Goal: Task Accomplishment & Management: Manage account settings

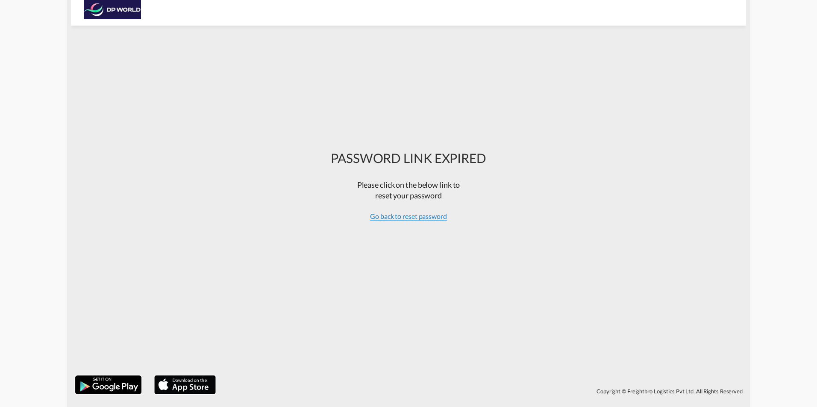
click at [419, 217] on span "Go back to reset password" at bounding box center [408, 216] width 77 height 9
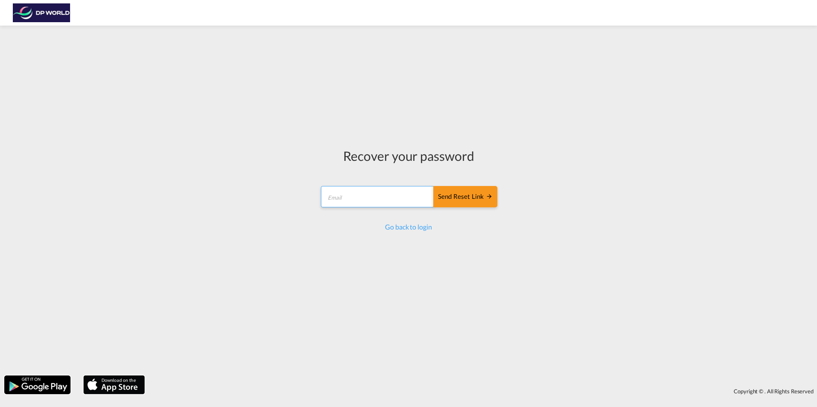
click at [382, 197] on input "email" at bounding box center [377, 196] width 113 height 21
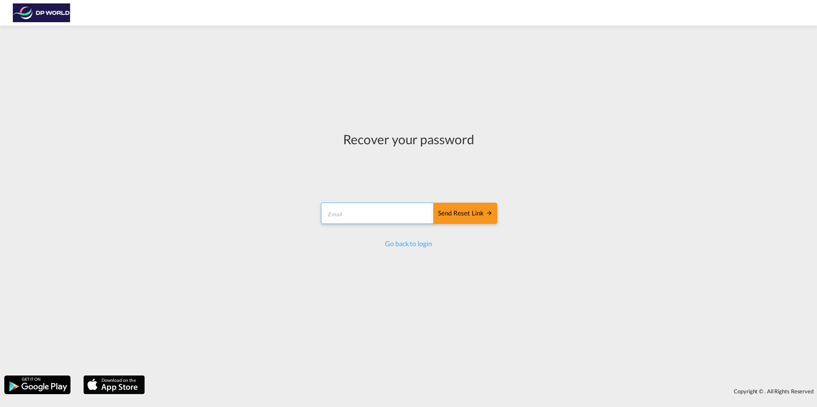
type input "[PERSON_NAME][EMAIL_ADDRESS][PERSON_NAME][DOMAIN_NAME]"
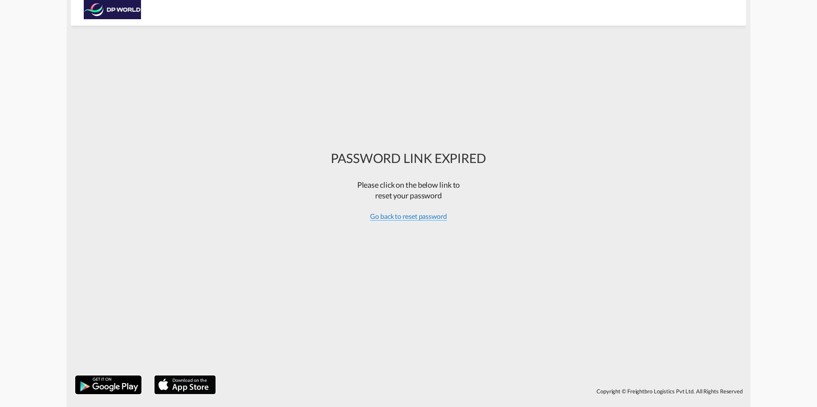
click at [411, 217] on span "Go back to reset password" at bounding box center [408, 216] width 77 height 9
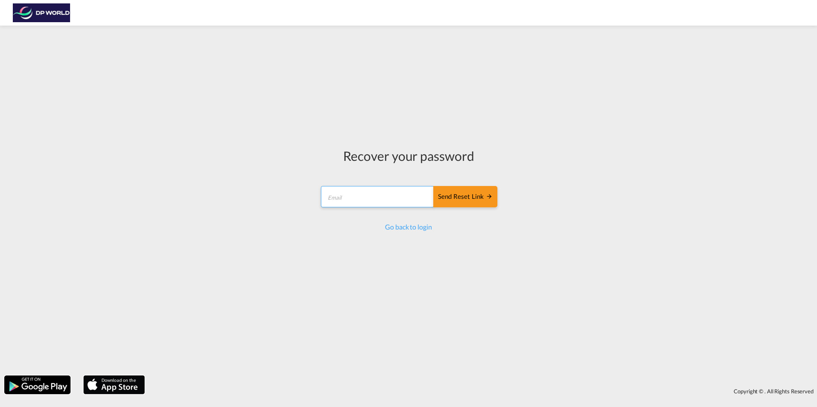
click at [380, 195] on input "email" at bounding box center [377, 196] width 113 height 21
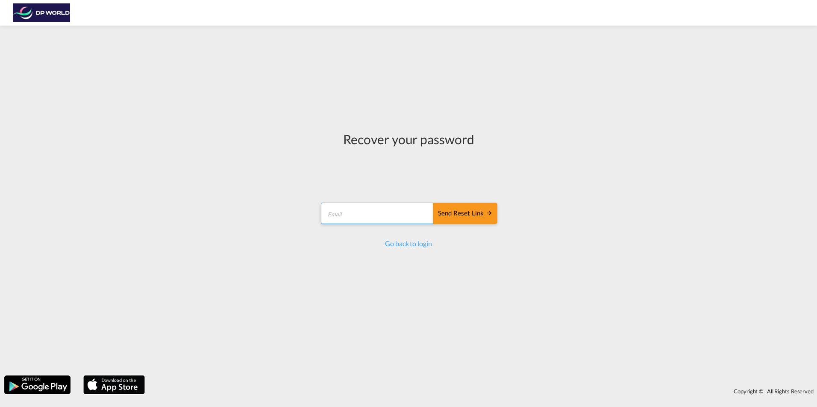
type input "[PERSON_NAME][EMAIL_ADDRESS][PERSON_NAME][DOMAIN_NAME]"
click at [465, 216] on div "Send reset link" at bounding box center [465, 214] width 55 height 10
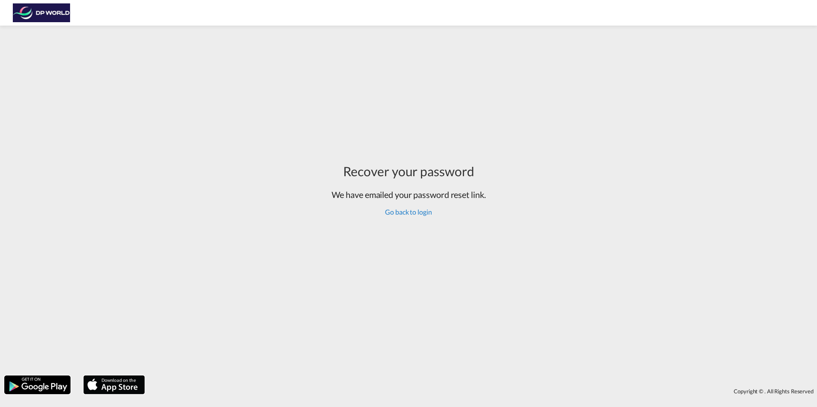
click at [413, 213] on link "Go back to login" at bounding box center [408, 212] width 47 height 8
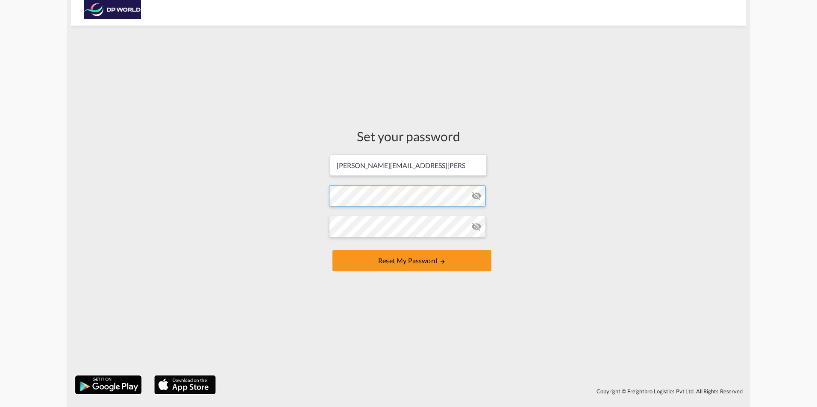
click at [412, 191] on form "nina.vazquez@dpworld.com Password must contain the following: A special charact…" at bounding box center [408, 214] width 159 height 120
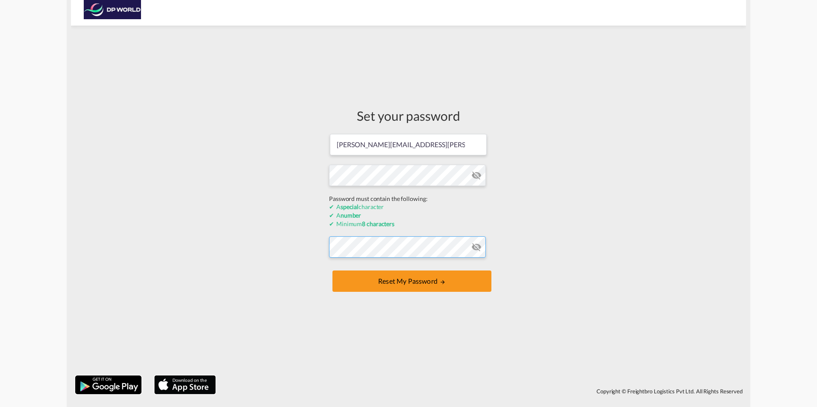
click at [383, 249] on form "nina.vazquez@dpworld.com Password must contain the following: A special charact…" at bounding box center [408, 213] width 159 height 161
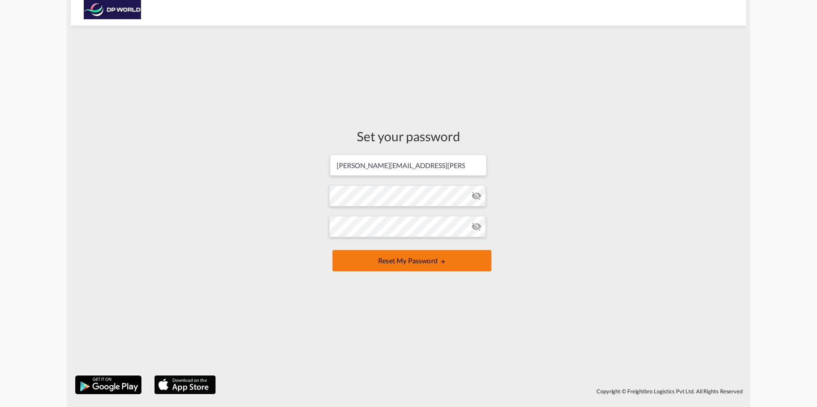
click at [395, 255] on button "Reset my password" at bounding box center [411, 260] width 159 height 21
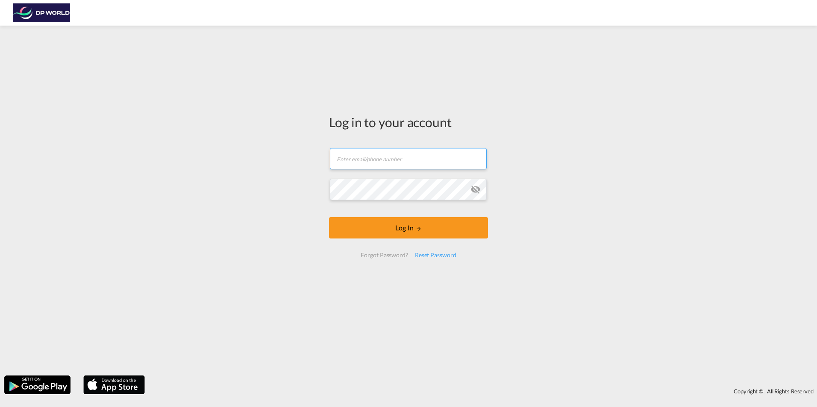
type input "[PERSON_NAME][EMAIL_ADDRESS][PERSON_NAME][DOMAIN_NAME]"
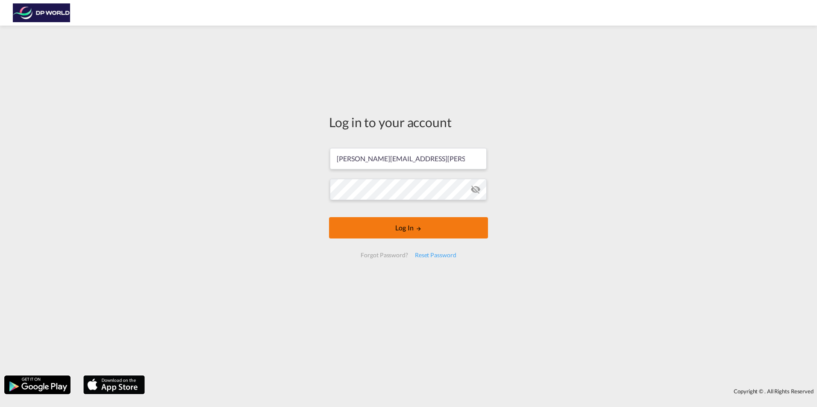
click at [407, 221] on button "Log In" at bounding box center [408, 227] width 159 height 21
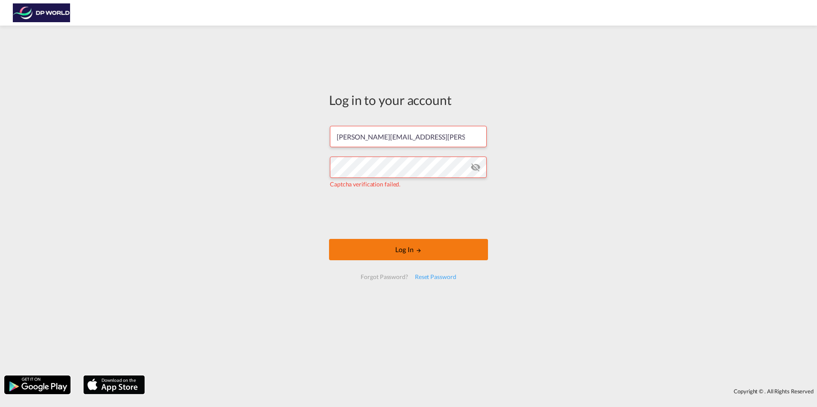
click at [407, 258] on button "Log In" at bounding box center [408, 249] width 159 height 21
